Goal: Information Seeking & Learning: Check status

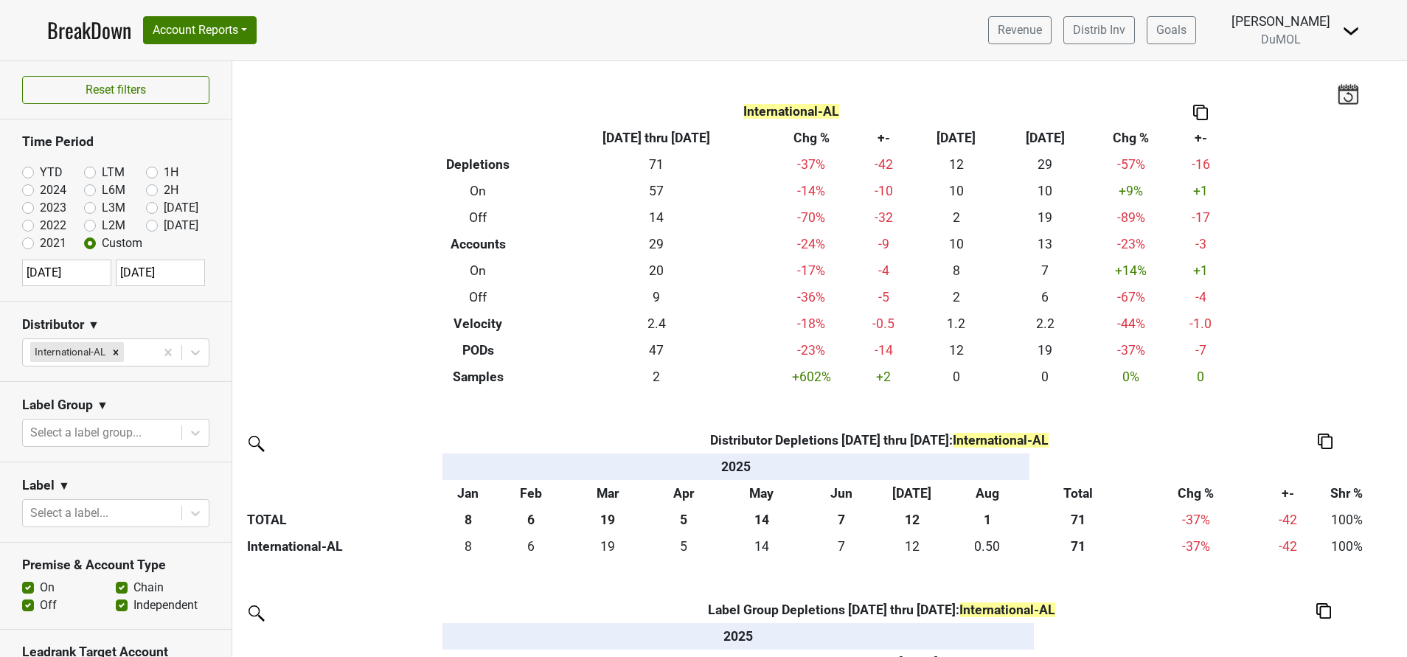
scroll to position [229, 0]
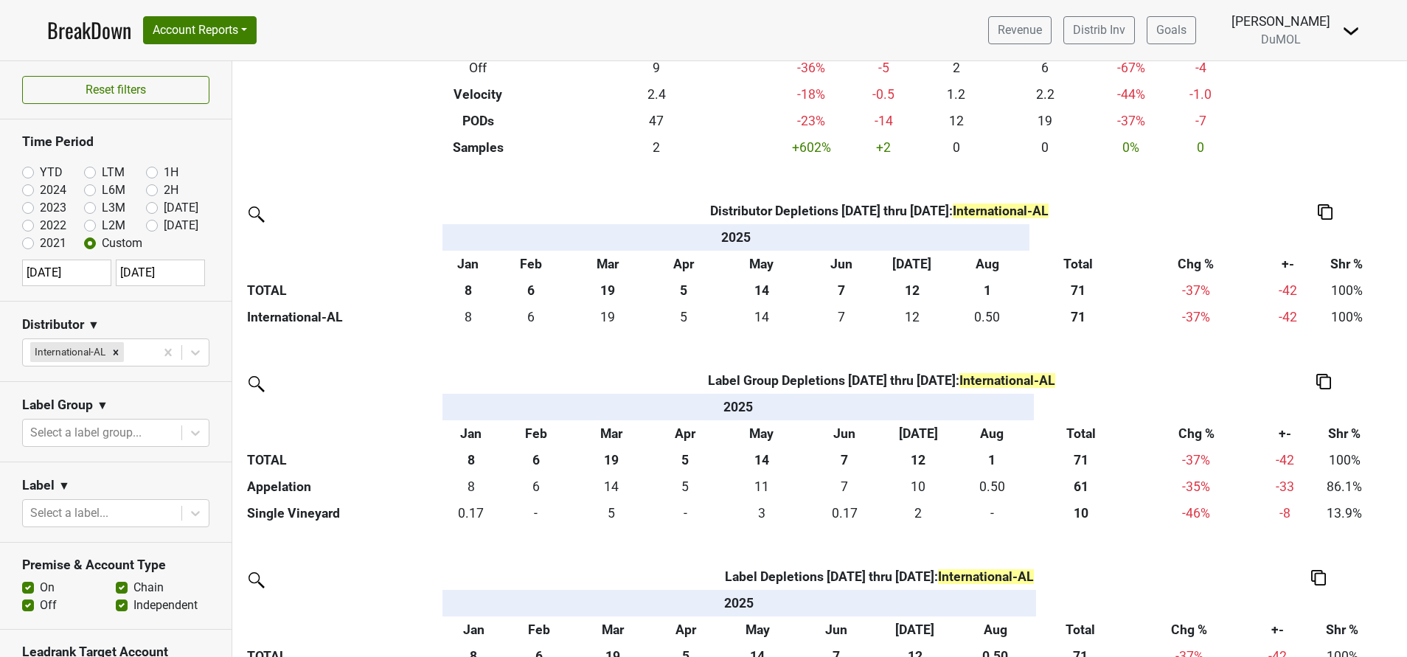
click at [164, 226] on label "[DATE]" at bounding box center [181, 226] width 35 height 18
click at [146, 226] on input "[DATE]" at bounding box center [175, 224] width 59 height 15
radio input "true"
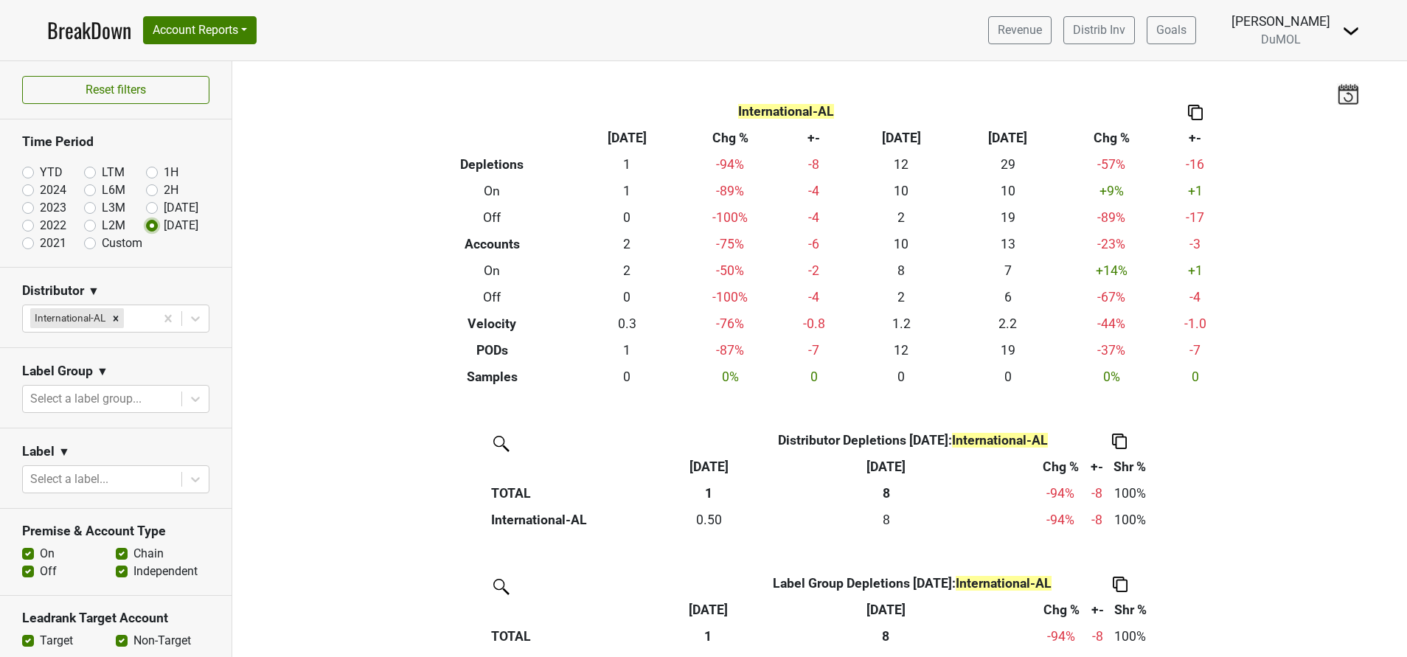
click at [120, 321] on icon "Remove International-AL" at bounding box center [116, 318] width 10 height 10
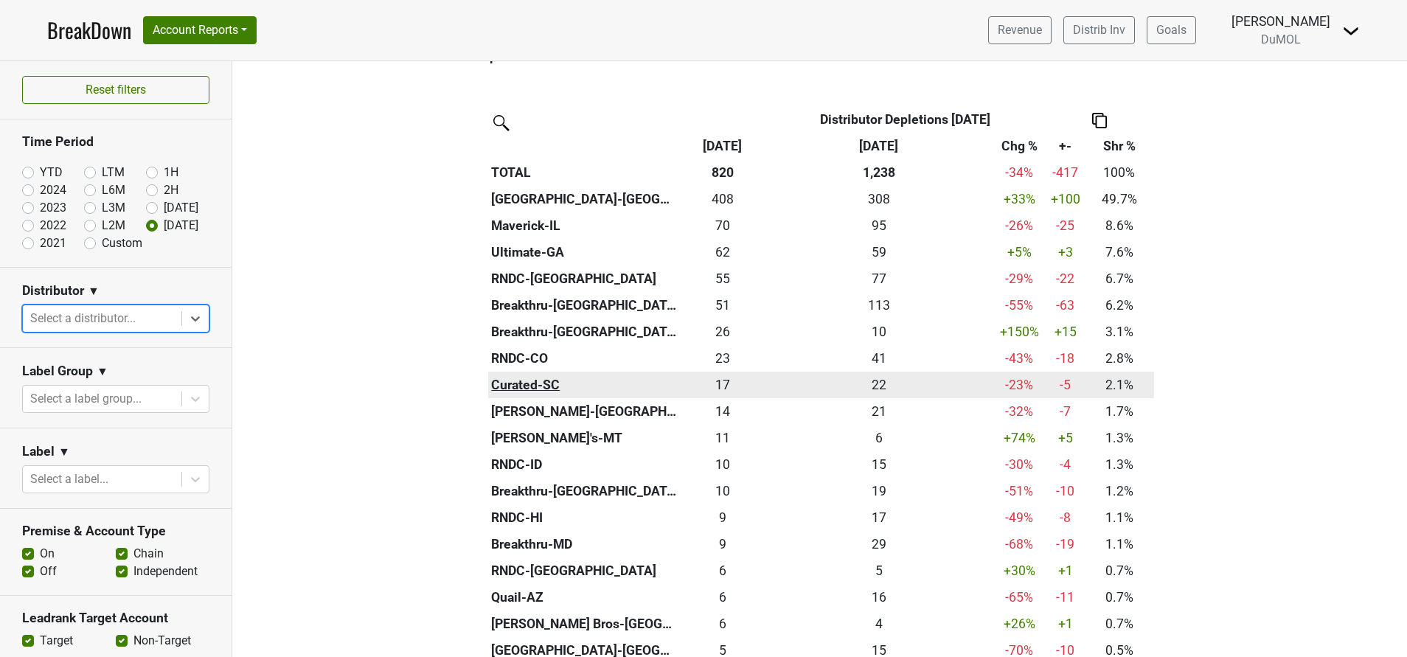
scroll to position [320, 0]
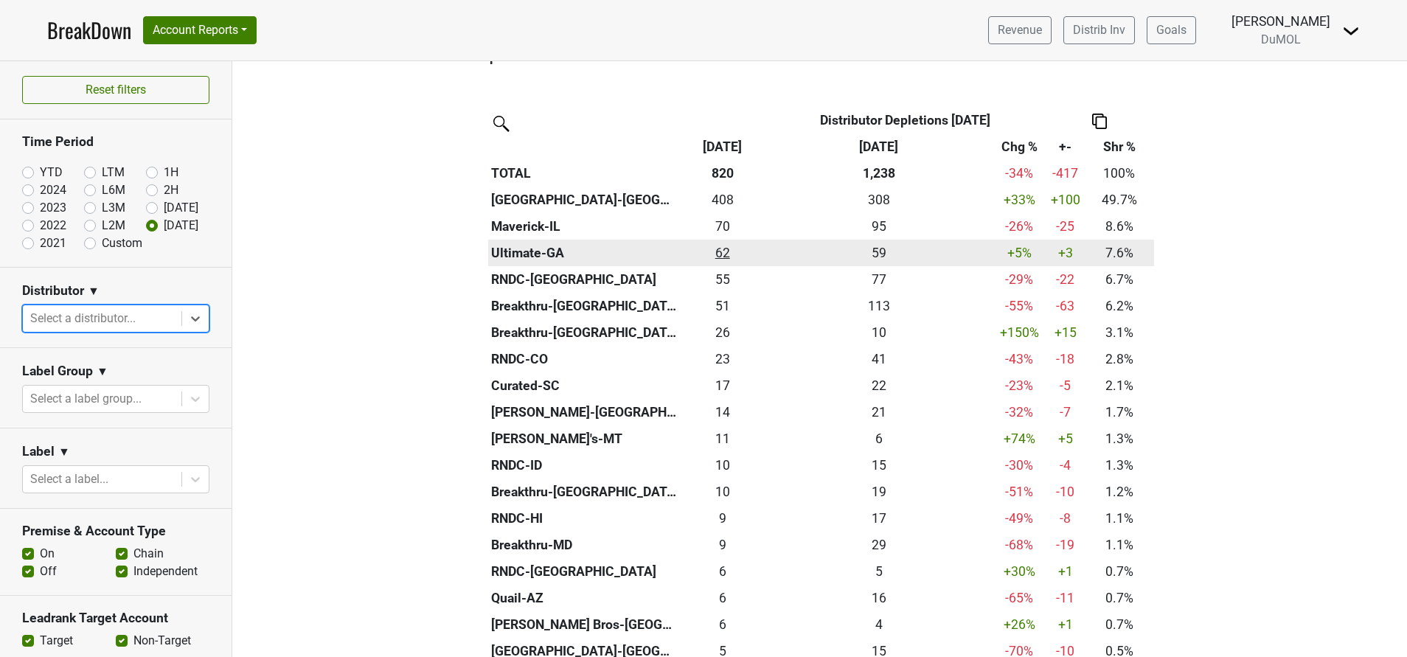
click at [715, 256] on div "62.33 62" at bounding box center [722, 252] width 77 height 19
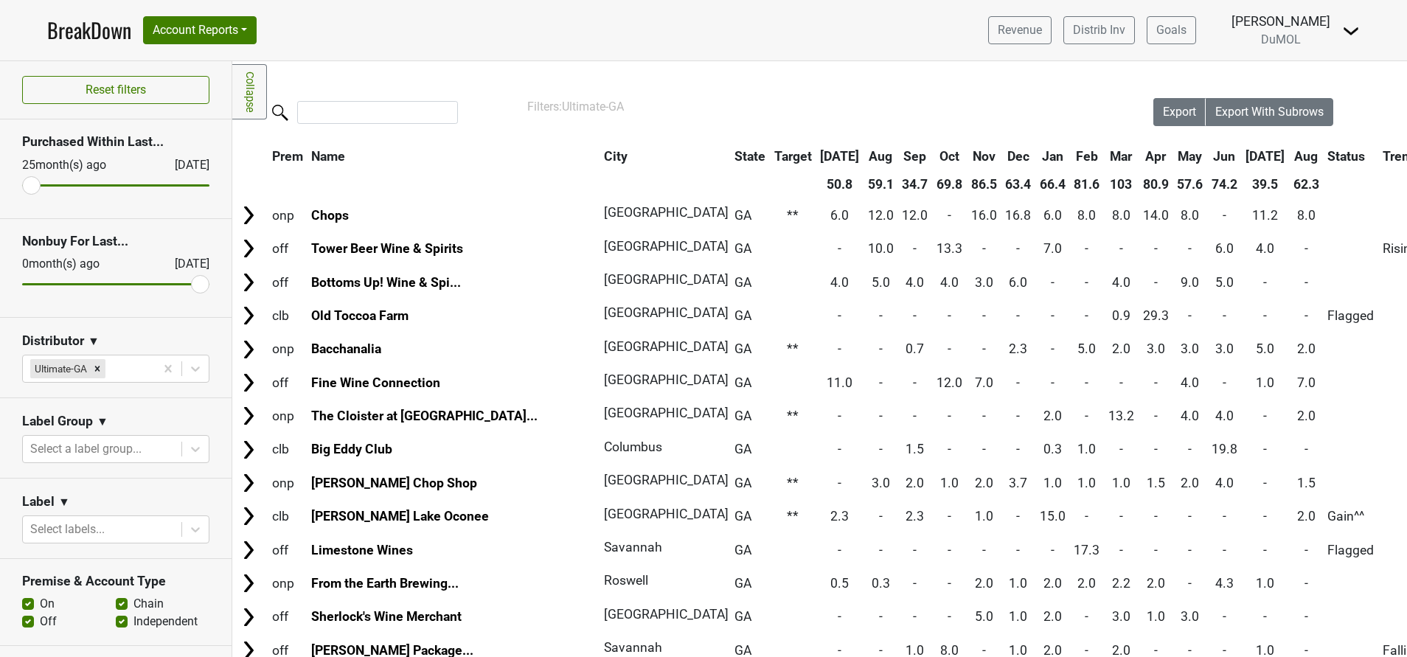
click at [1290, 160] on th "Aug" at bounding box center [1306, 156] width 33 height 27
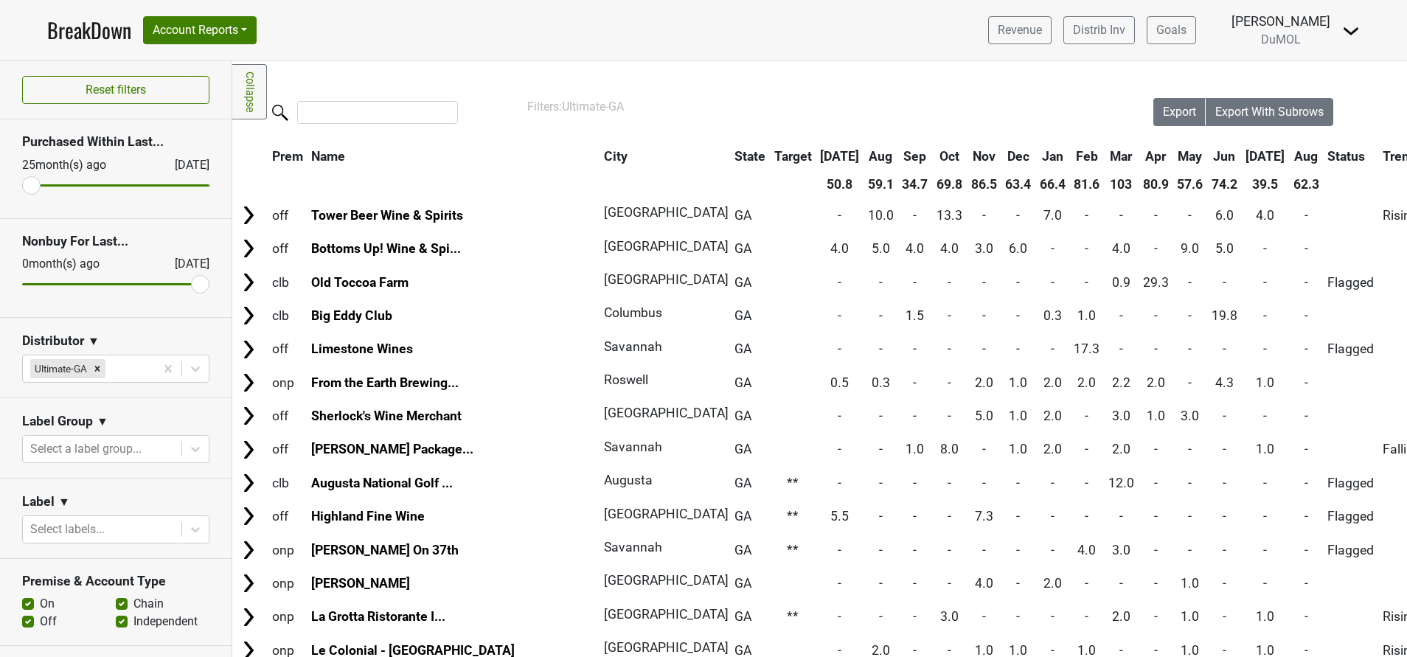
click at [1290, 160] on th "Aug" at bounding box center [1306, 156] width 33 height 27
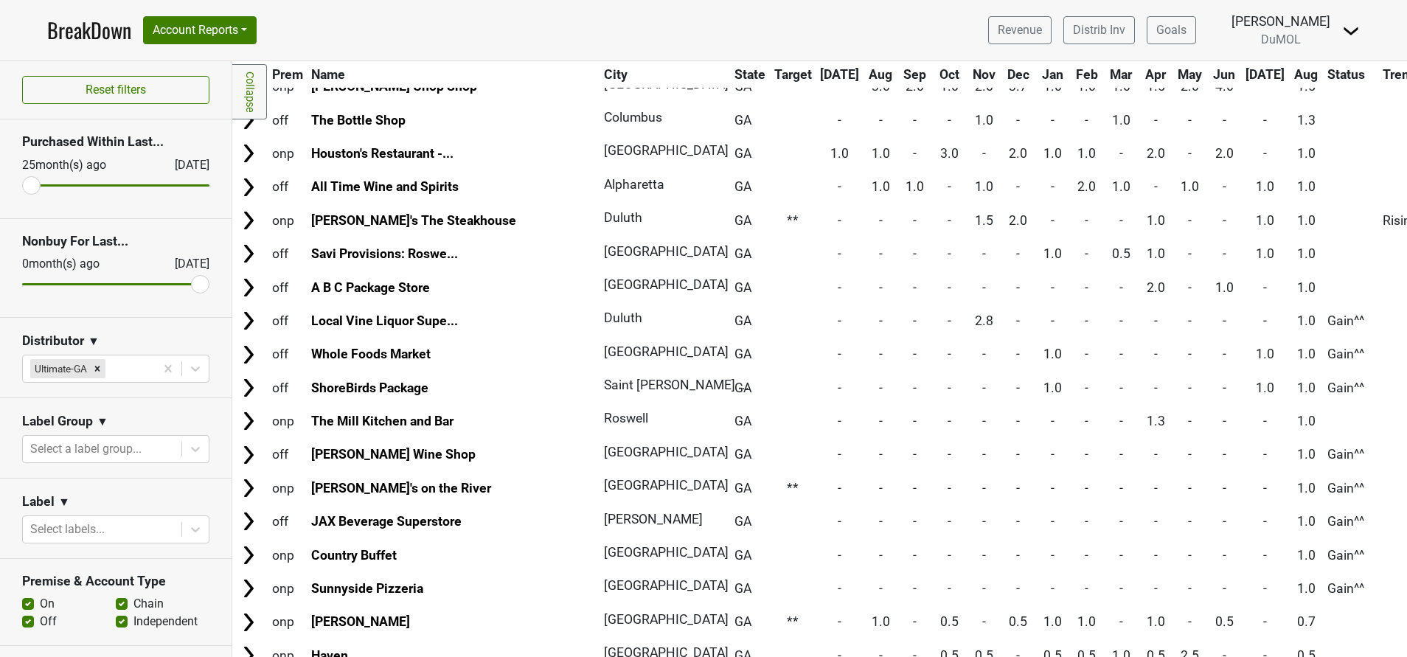
scroll to position [557, 0]
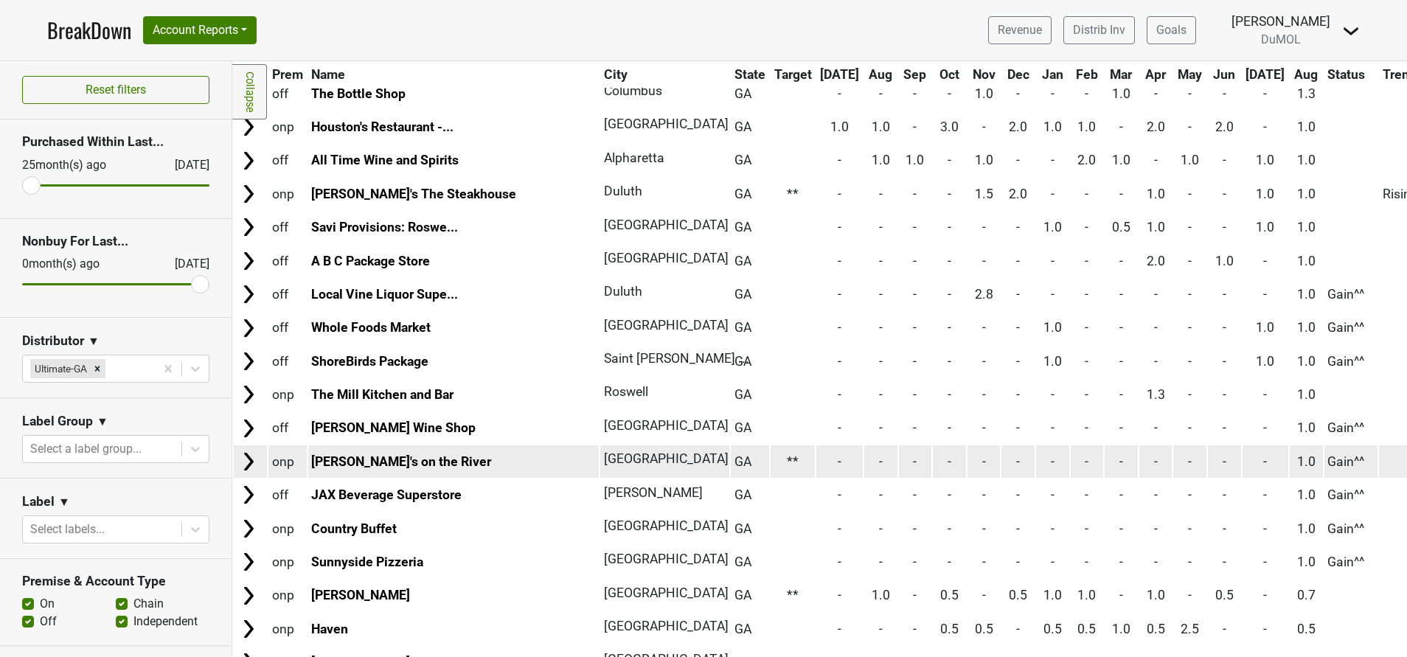
click at [248, 465] on img at bounding box center [248, 462] width 22 height 22
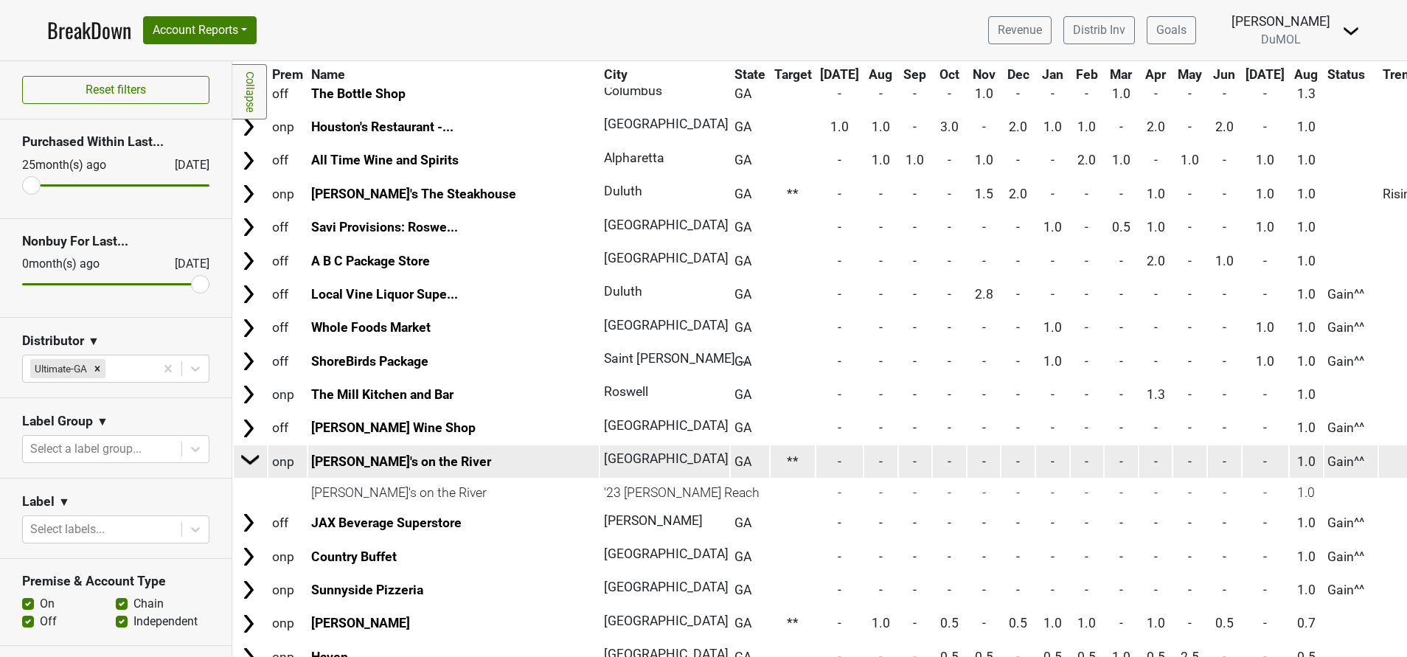
click at [248, 465] on img at bounding box center [251, 459] width 22 height 22
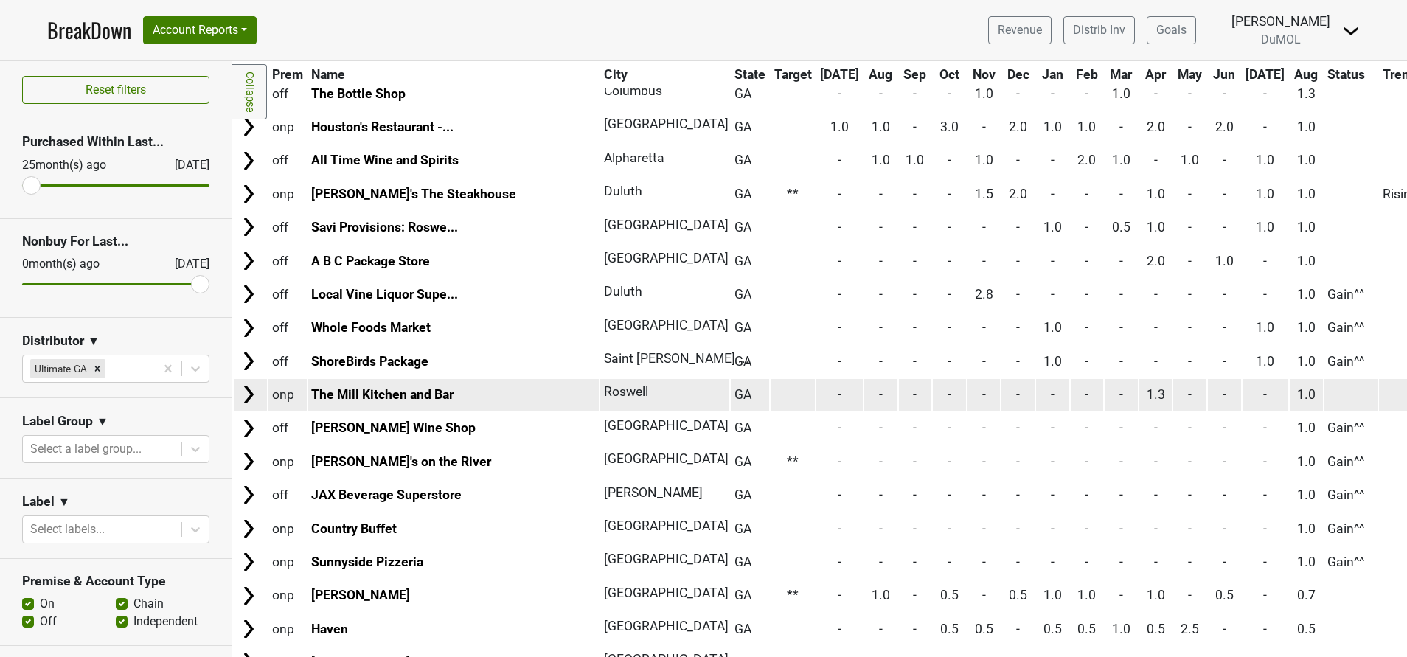
scroll to position [767, 0]
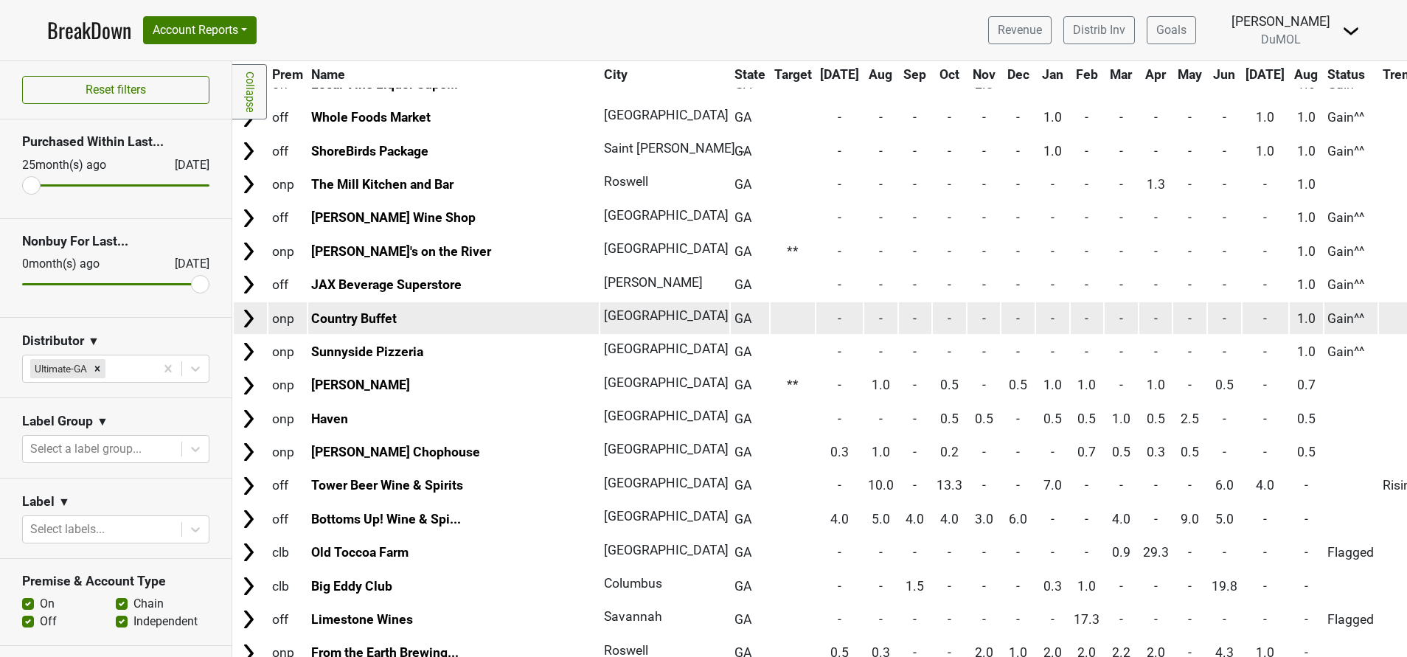
click at [246, 320] on img at bounding box center [248, 318] width 22 height 22
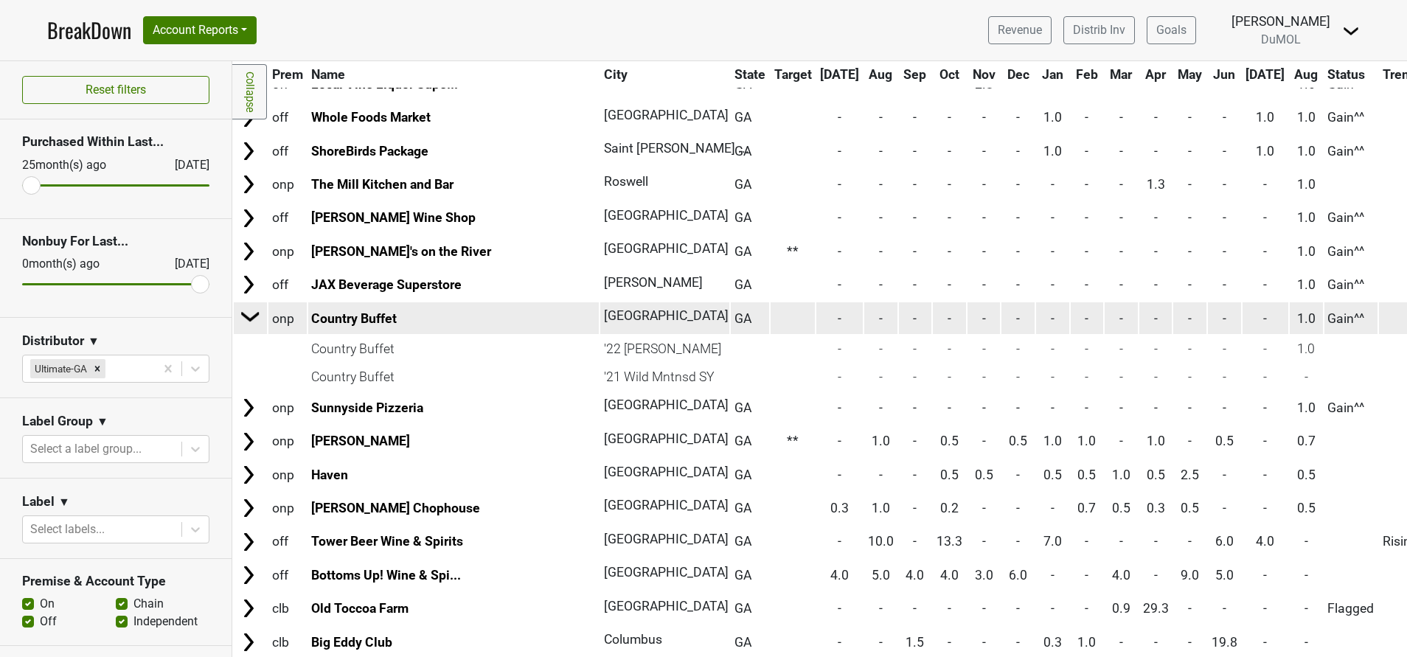
click at [246, 320] on img at bounding box center [251, 316] width 22 height 22
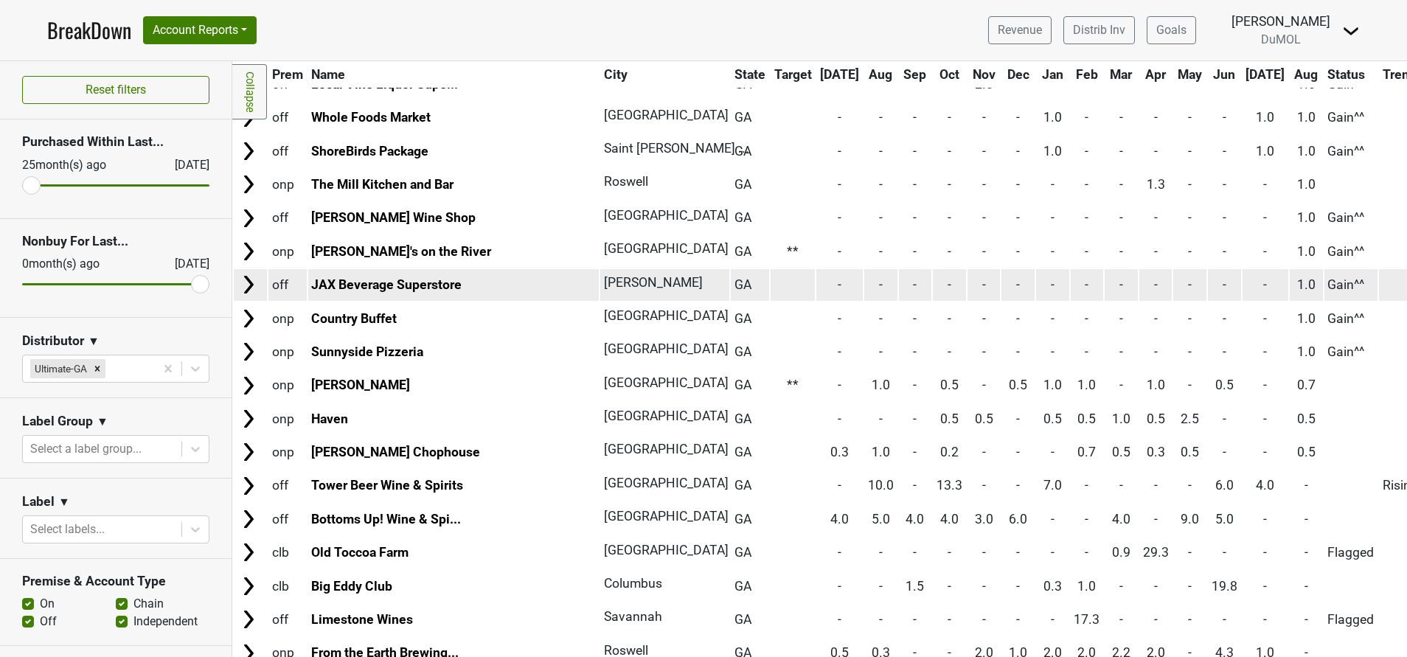
click at [246, 285] on img at bounding box center [248, 285] width 22 height 22
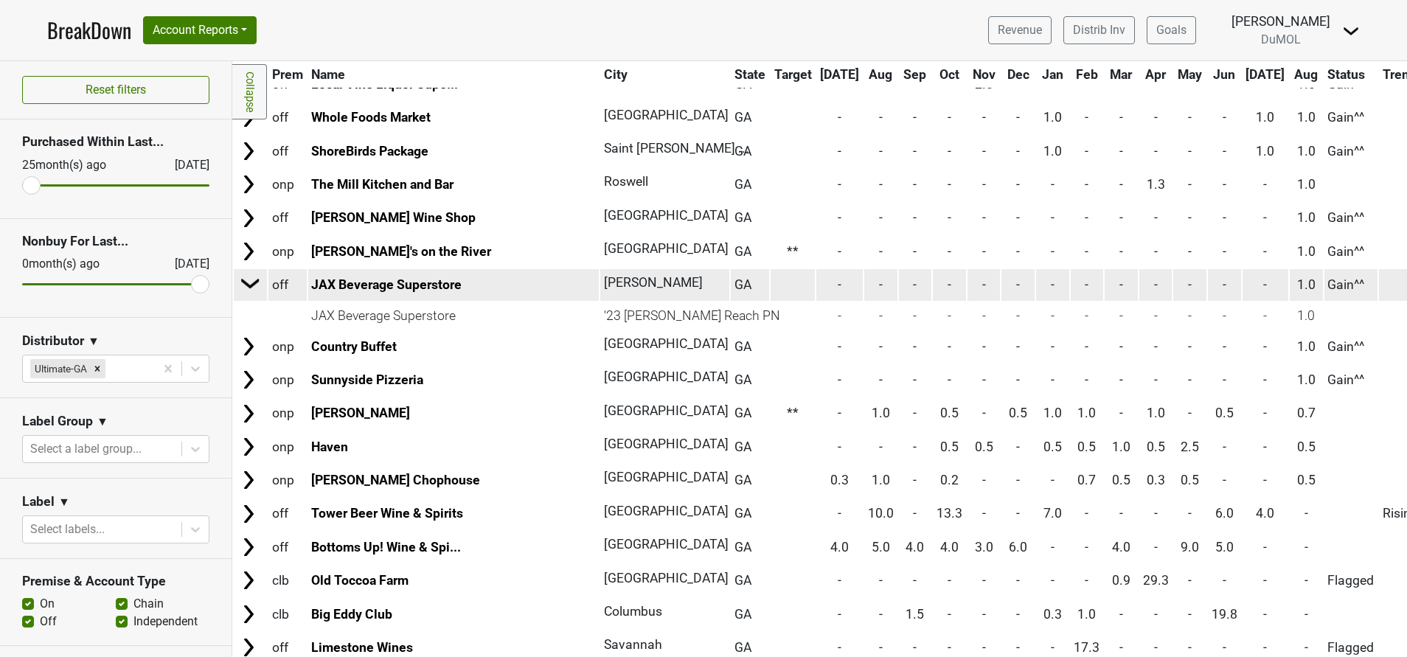
click at [246, 285] on img at bounding box center [251, 283] width 22 height 22
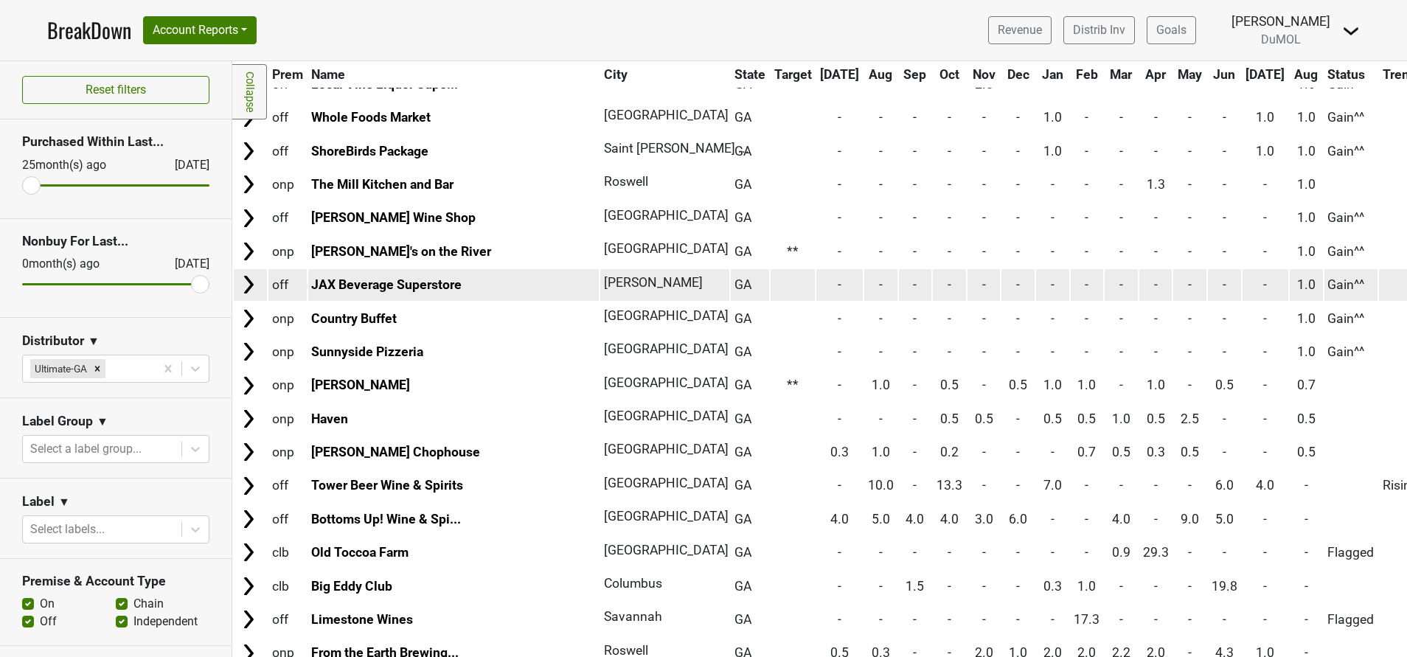
click at [246, 285] on img at bounding box center [248, 285] width 22 height 22
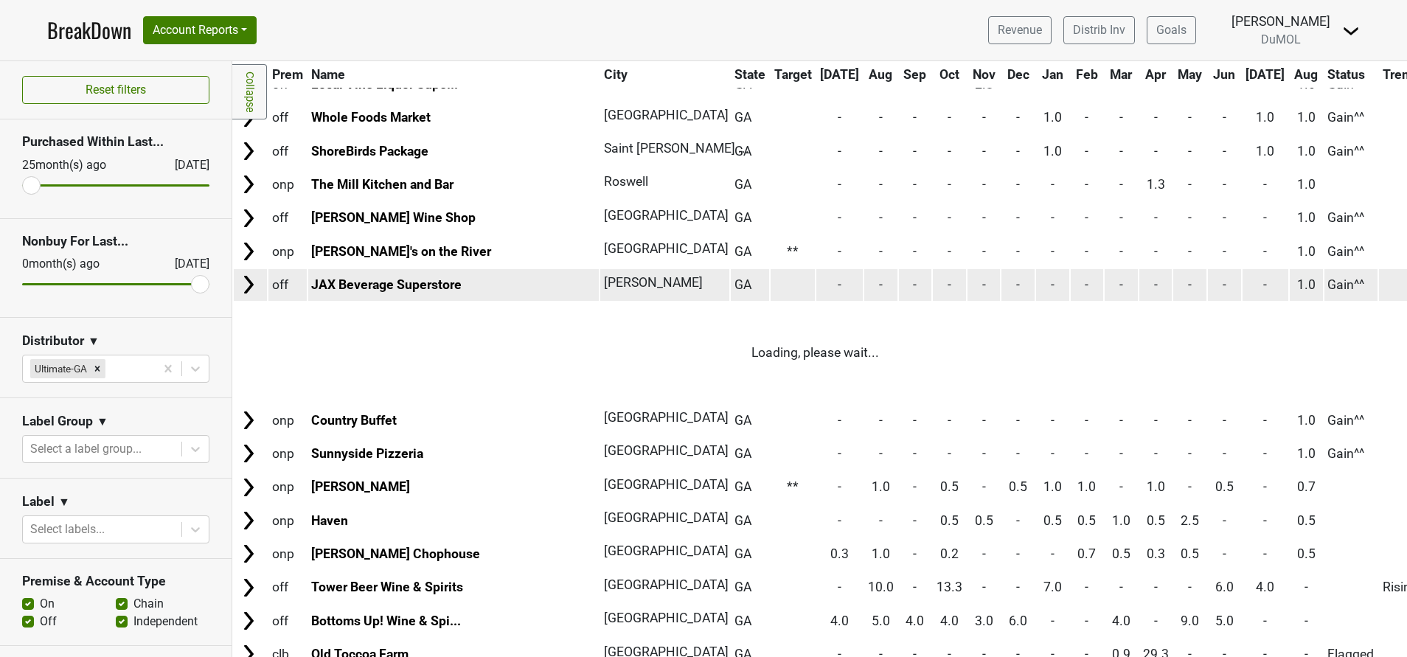
click at [248, 281] on img at bounding box center [248, 285] width 22 height 22
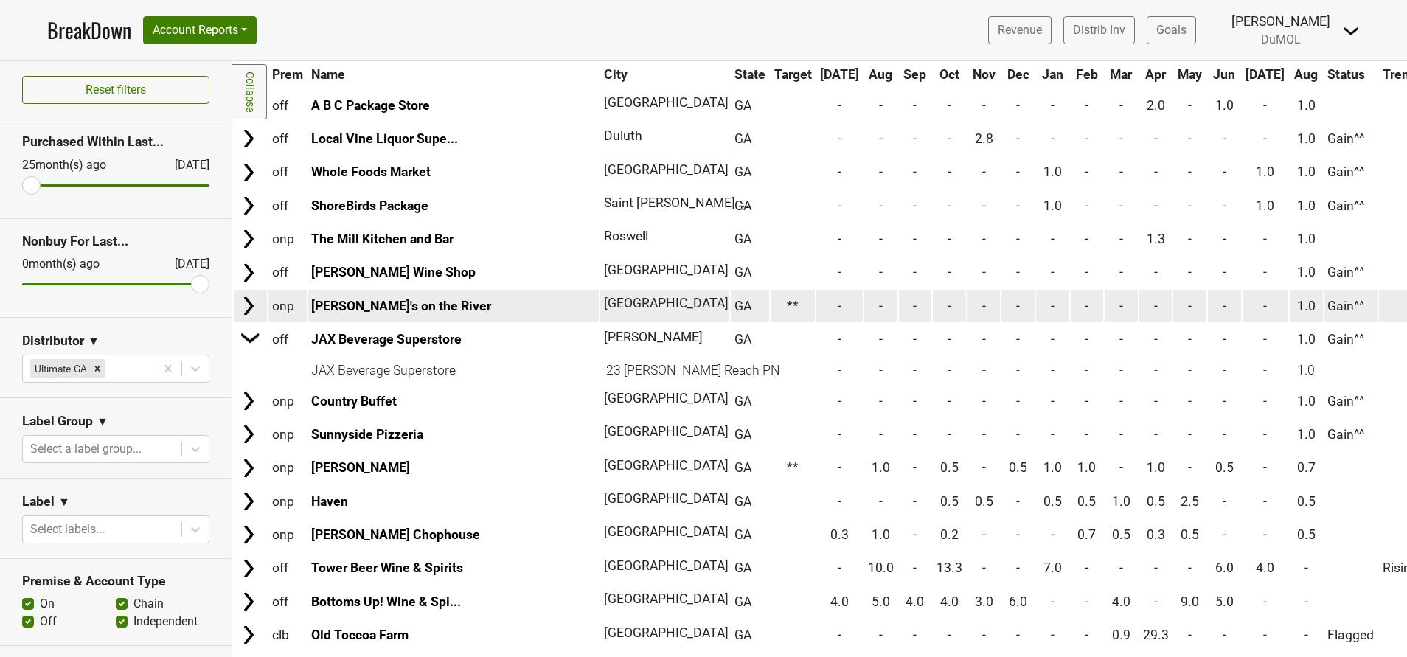
scroll to position [712, 0]
click at [249, 311] on img at bounding box center [248, 307] width 22 height 22
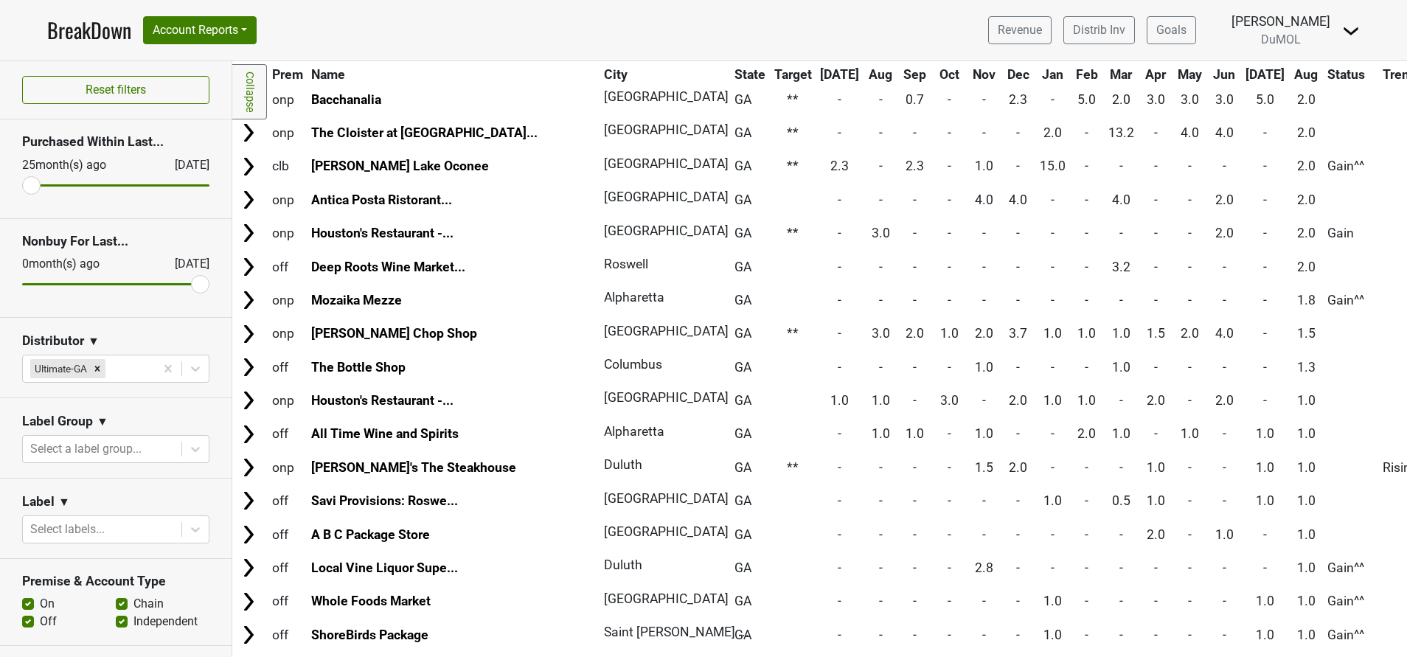
scroll to position [282, 0]
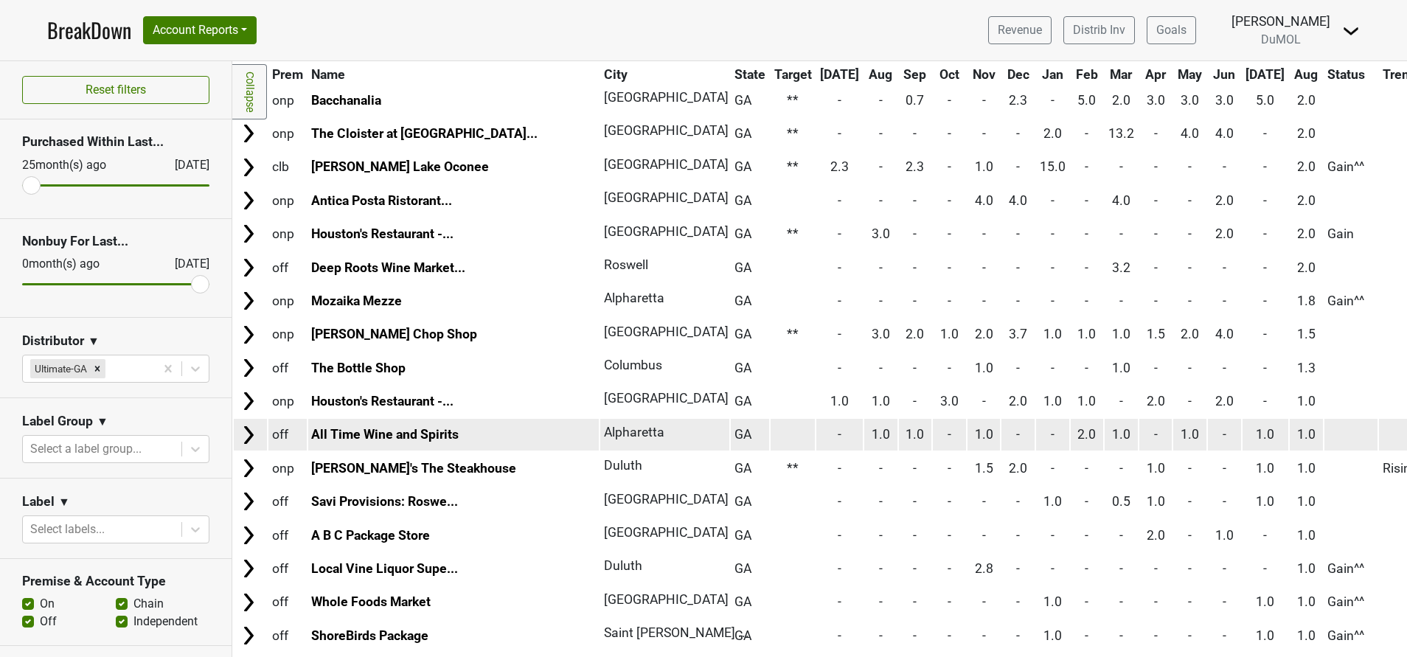
click at [251, 434] on img at bounding box center [248, 435] width 22 height 22
